Goal: Information Seeking & Learning: Find specific fact

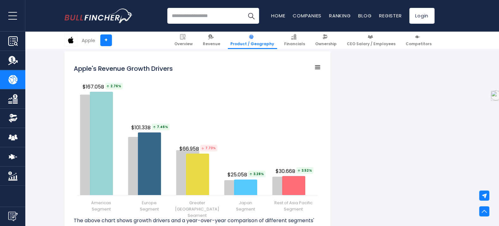
scroll to position [761, 0]
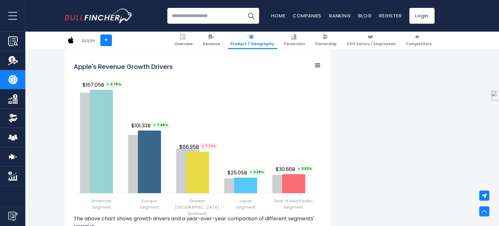
click at [319, 64] on rect "Apple's Revenue Growth Drivers" at bounding box center [317, 65] width 9 height 9
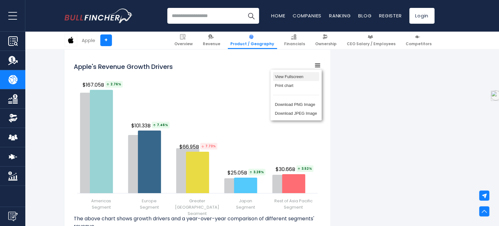
click at [297, 76] on li "View Fullscreen" at bounding box center [296, 76] width 46 height 9
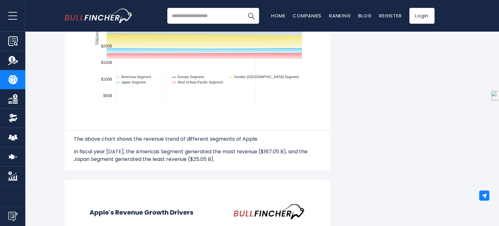
scroll to position [0, 0]
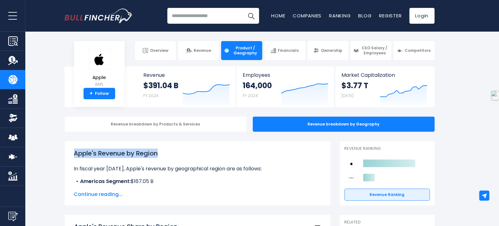
drag, startPoint x: 74, startPoint y: 152, endPoint x: 165, endPoint y: 149, distance: 90.5
click at [165, 149] on h1 "Apple's Revenue by Region" at bounding box center [197, 153] width 247 height 9
copy h1 "Apple's Revenue by Region"
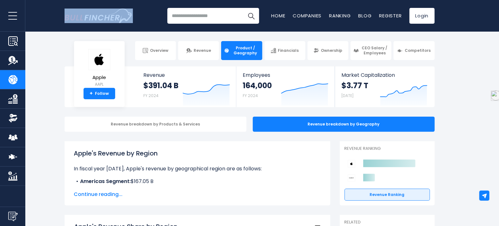
drag, startPoint x: 64, startPoint y: 17, endPoint x: 119, endPoint y: 17, distance: 55.0
click at [119, 17] on div "Recent searches Trending searches Apple Overview Home Companies" at bounding box center [250, 16] width 380 height 32
click at [65, 37] on body "Overview Revenue Product / Geography" at bounding box center [249, 113] width 499 height 226
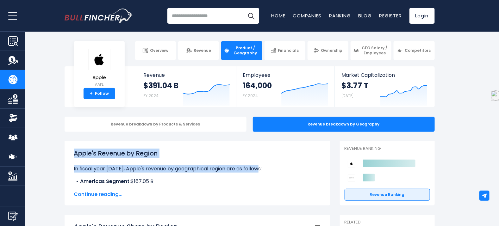
drag, startPoint x: 75, startPoint y: 153, endPoint x: 264, endPoint y: 170, distance: 189.9
click at [264, 170] on div "Apple's Revenue by Region In fiscal year [DATE], Apple's revenue by geographica…" at bounding box center [197, 168] width 247 height 38
copy div "Apple's Revenue by Region In fiscal year [DATE], Apple's revenue by geographica…"
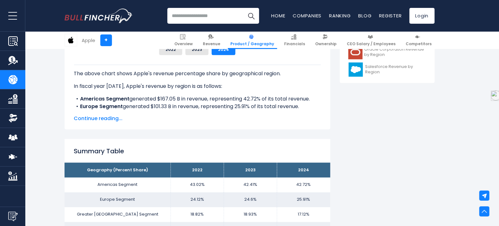
scroll to position [328, 0]
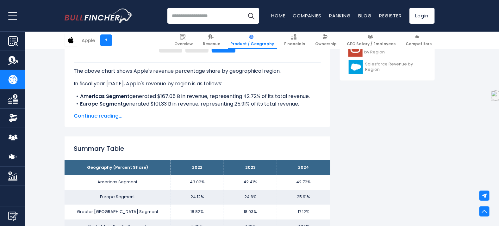
drag, startPoint x: 76, startPoint y: 70, endPoint x: 302, endPoint y: 106, distance: 228.7
click at [302, 106] on div "The above chart shows Apple's revenue percentage share by geographical region. …" at bounding box center [197, 119] width 247 height 114
click at [302, 106] on li "Europe Segment generated $101.33 B in revenue, representing 25.91% of its total…" at bounding box center [197, 104] width 247 height 8
drag, startPoint x: 302, startPoint y: 106, endPoint x: 72, endPoint y: 65, distance: 233.3
click at [72, 65] on div "Apple's Revenue Share by Region Created with Highcharts 12.1.2 Chart context me…" at bounding box center [198, 7] width 266 height 240
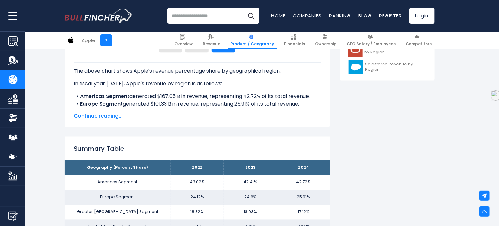
copy div "The above chart shows Apple's revenue percentage share by geographical region. …"
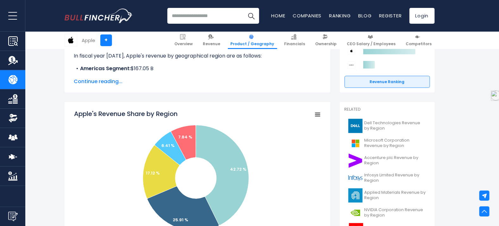
scroll to position [0, 0]
